Goal: Information Seeking & Learning: Learn about a topic

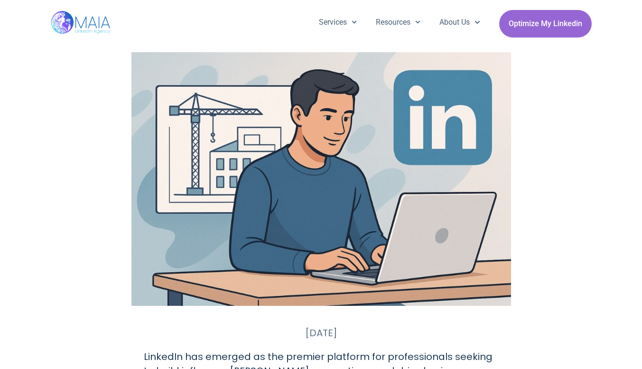
scroll to position [237, 0]
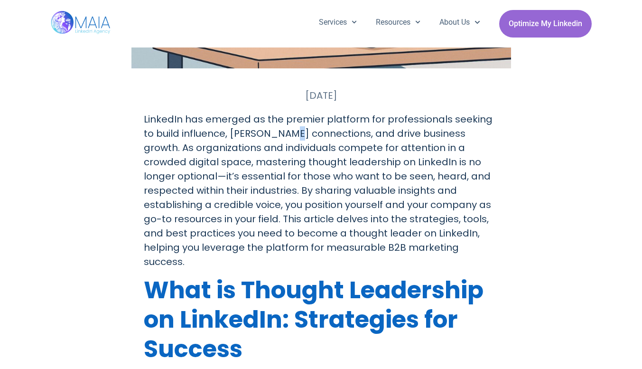
drag, startPoint x: 327, startPoint y: 121, endPoint x: 276, endPoint y: 135, distance: 52.7
click at [275, 134] on p "LinkedIn has emerged as the premier platform for professionals seeking to build…" at bounding box center [321, 190] width 355 height 157
click at [281, 132] on p "LinkedIn has emerged as the premier platform for professionals seeking to build…" at bounding box center [321, 190] width 355 height 157
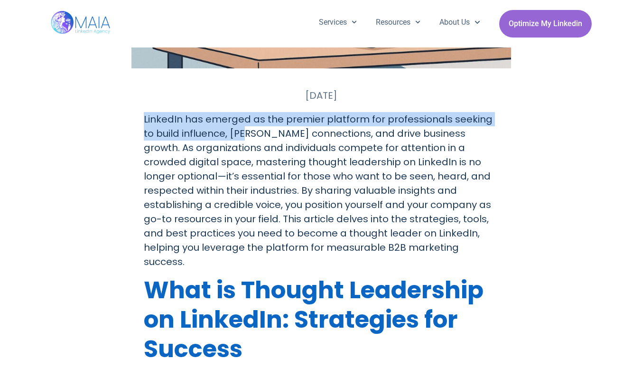
drag, startPoint x: 140, startPoint y: 118, endPoint x: 234, endPoint y: 129, distance: 94.1
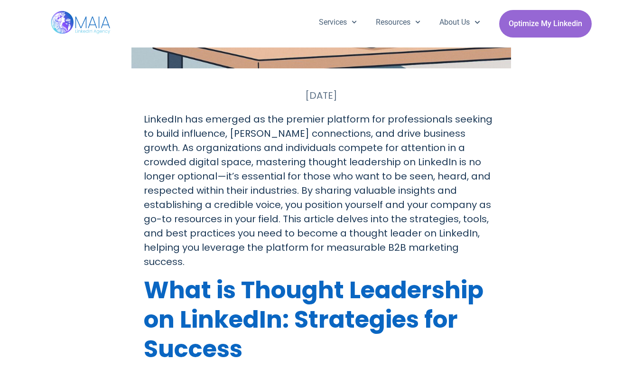
click at [243, 139] on p "LinkedIn has emerged as the premier platform for professionals seeking to build…" at bounding box center [321, 190] width 355 height 157
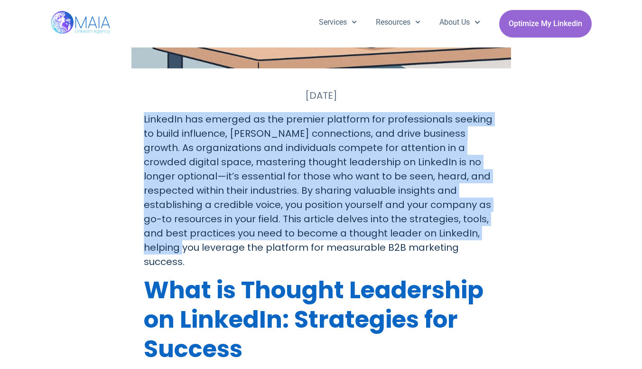
drag, startPoint x: 127, startPoint y: 117, endPoint x: 395, endPoint y: 234, distance: 292.1
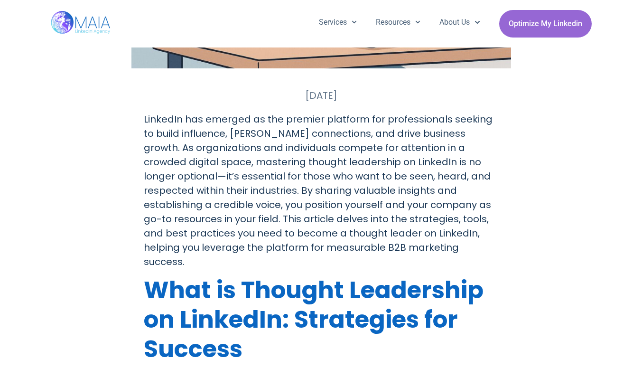
click at [337, 240] on p "LinkedIn has emerged as the premier platform for professionals seeking to build…" at bounding box center [321, 190] width 355 height 157
drag, startPoint x: 166, startPoint y: 122, endPoint x: 254, endPoint y: 124, distance: 88.7
click at [257, 133] on p "LinkedIn has emerged as the premier platform for professionals seeking to build…" at bounding box center [321, 190] width 355 height 157
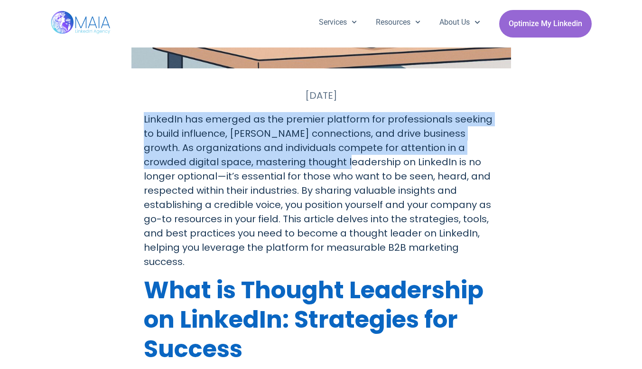
drag, startPoint x: 140, startPoint y: 120, endPoint x: 321, endPoint y: 161, distance: 186.0
click at [188, 167] on p "LinkedIn has emerged as the premier platform for professionals seeking to build…" at bounding box center [321, 190] width 355 height 157
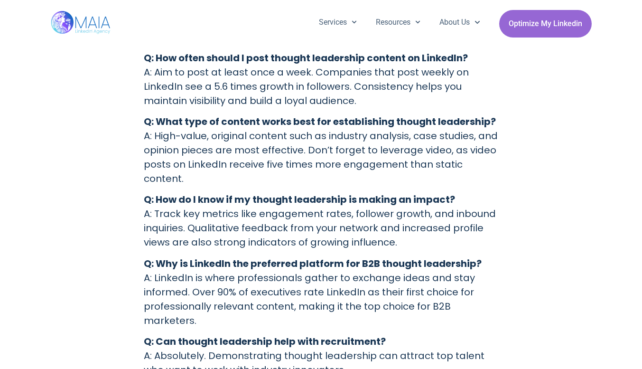
scroll to position [4222, 0]
